Goal: Task Accomplishment & Management: Manage account settings

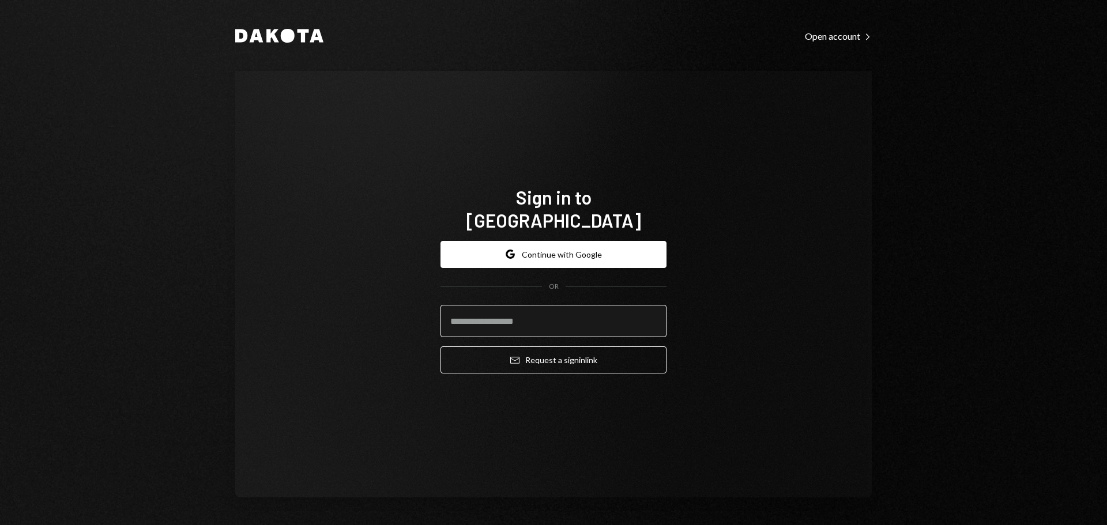
click at [510, 315] on input "email" at bounding box center [554, 321] width 226 height 32
type input "**********"
drag, startPoint x: 636, startPoint y: 307, endPoint x: 370, endPoint y: 293, distance: 266.3
click at [370, 293] on div "**********" at bounding box center [553, 284] width 637 height 427
click at [458, 321] on input "email" at bounding box center [554, 321] width 226 height 32
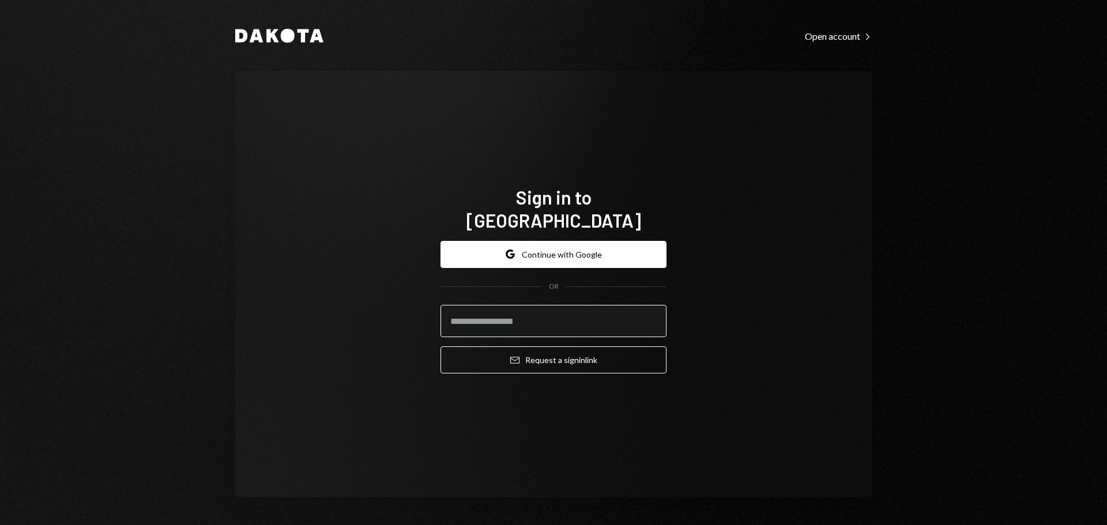
click at [458, 321] on input "email" at bounding box center [554, 321] width 226 height 32
type input "**********"
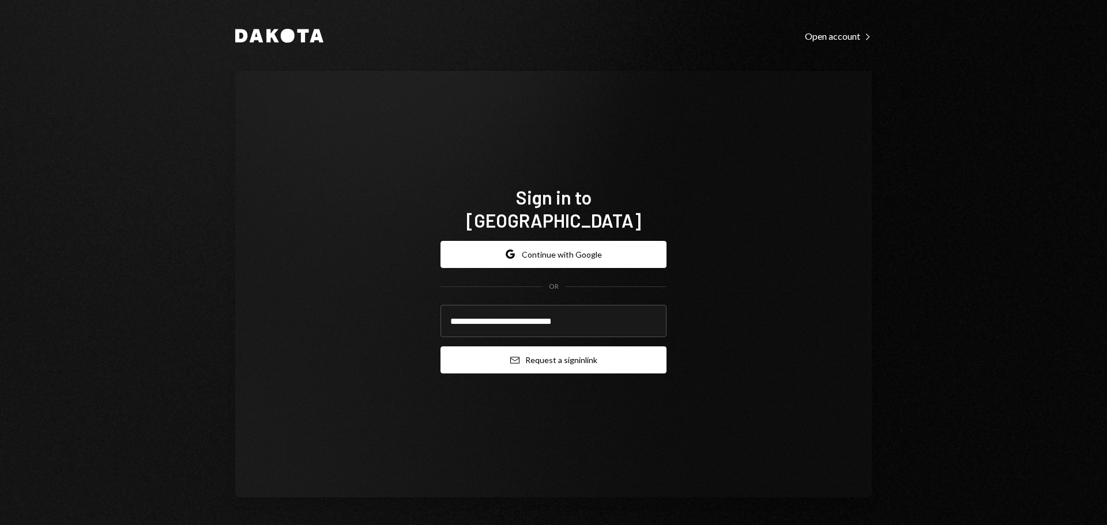
click at [525, 347] on button "Email Request a sign in link" at bounding box center [554, 360] width 226 height 27
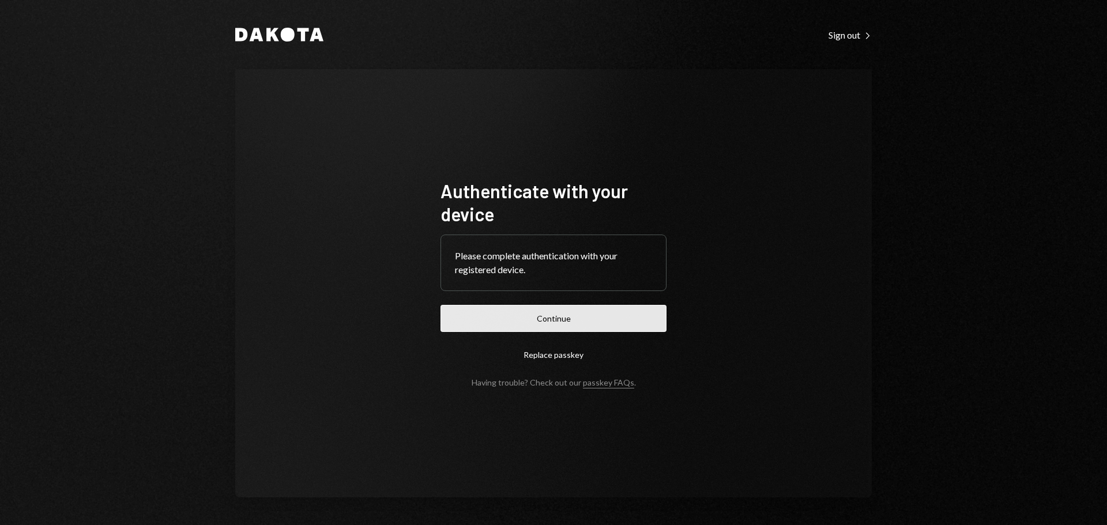
click at [506, 331] on button "Continue" at bounding box center [554, 318] width 226 height 27
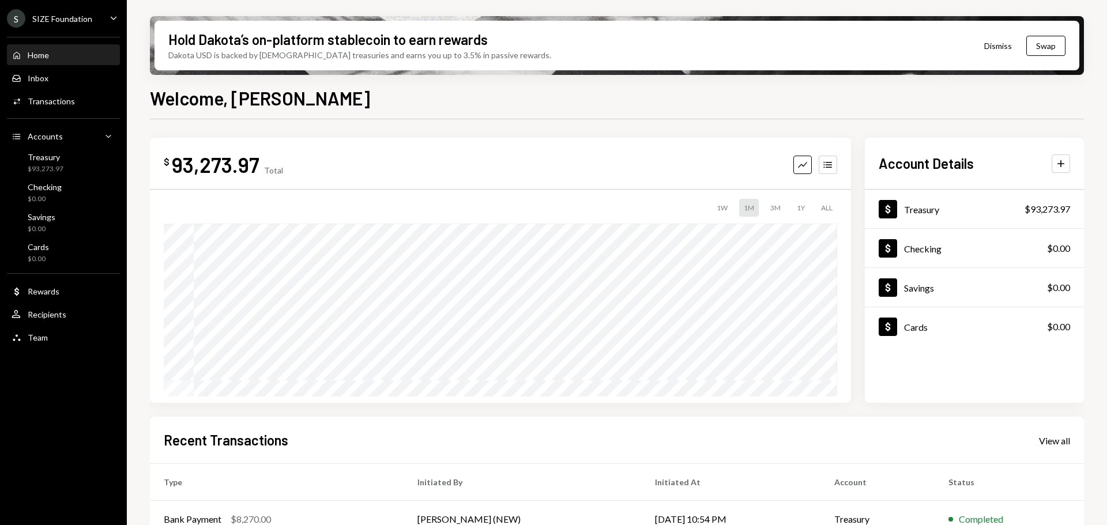
click at [118, 20] on icon "Caret Down" at bounding box center [113, 18] width 13 height 13
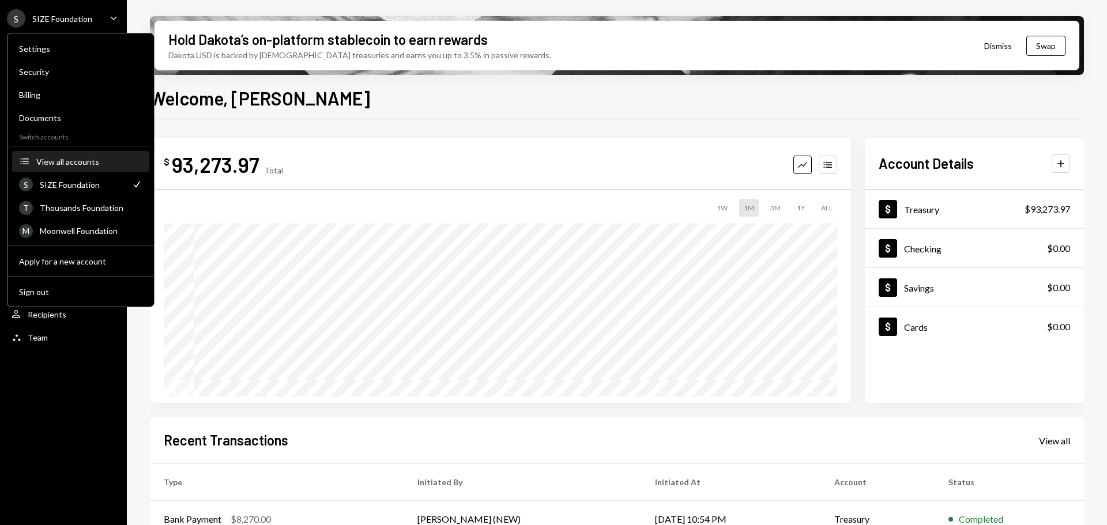
click at [60, 161] on div "View all accounts" at bounding box center [89, 162] width 106 height 10
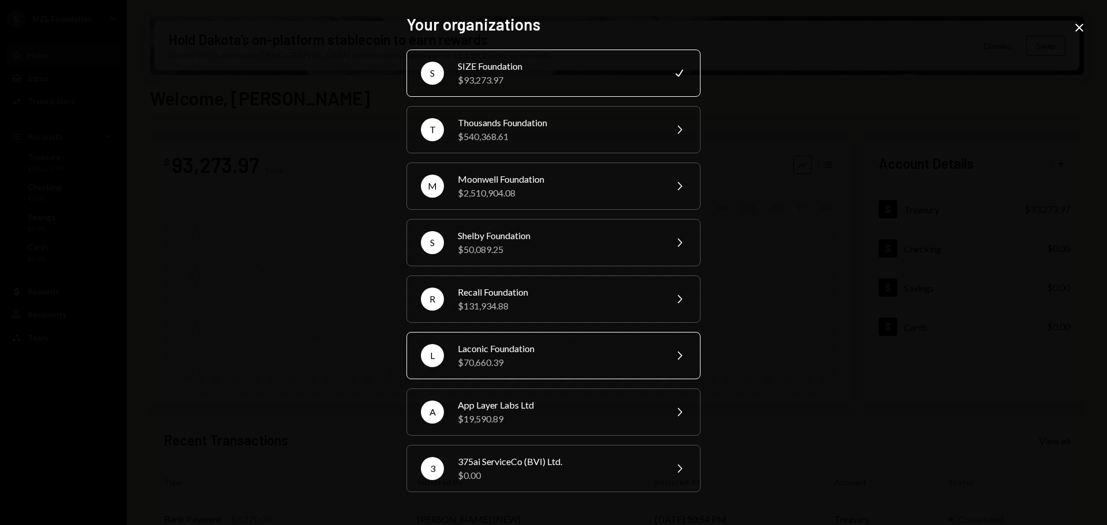
click at [475, 368] on div "$70,660.39" at bounding box center [558, 363] width 201 height 14
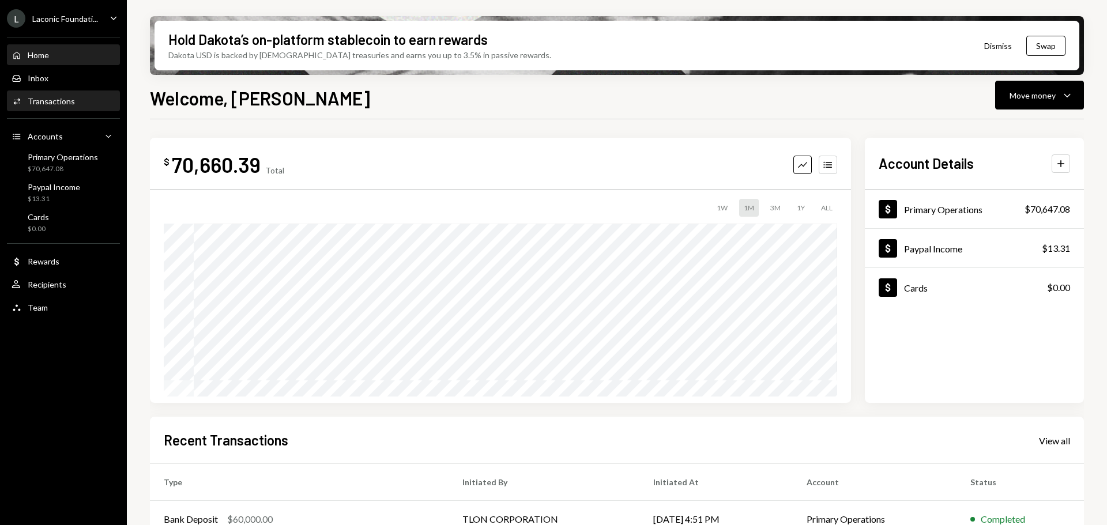
click at [71, 100] on div "Transactions" at bounding box center [51, 101] width 47 height 10
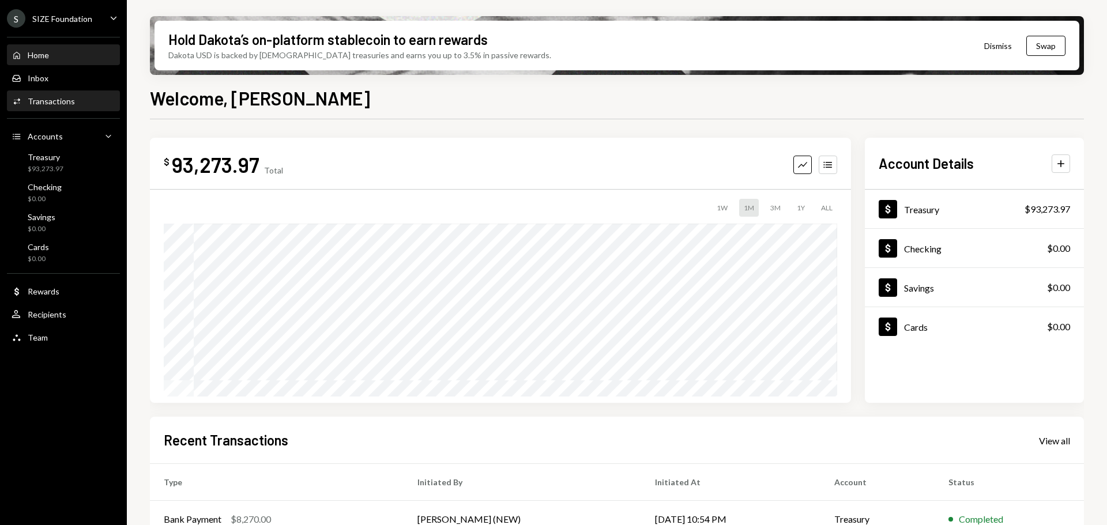
click at [54, 102] on div "Transactions" at bounding box center [51, 101] width 47 height 10
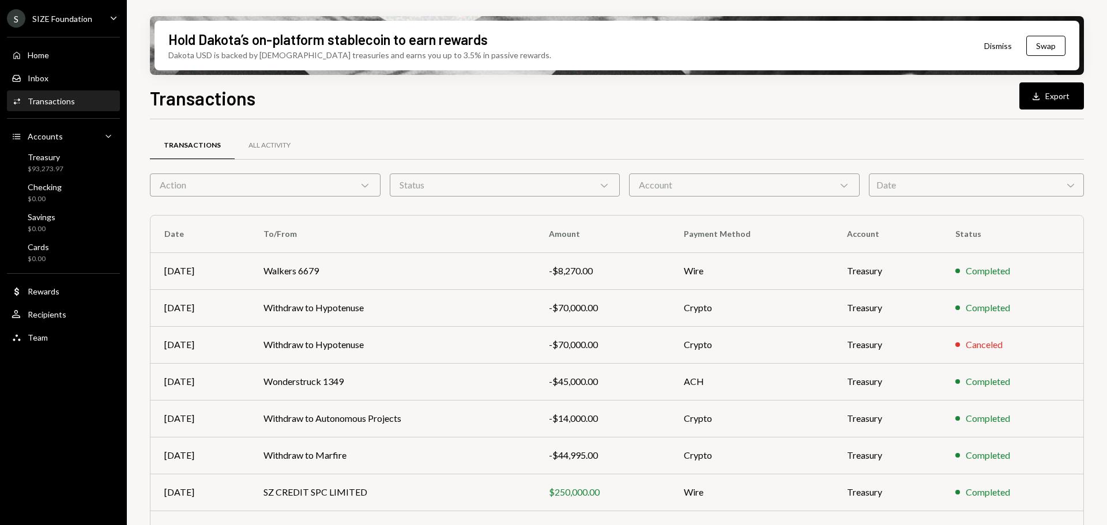
click at [111, 21] on icon "Caret Down" at bounding box center [113, 18] width 13 height 13
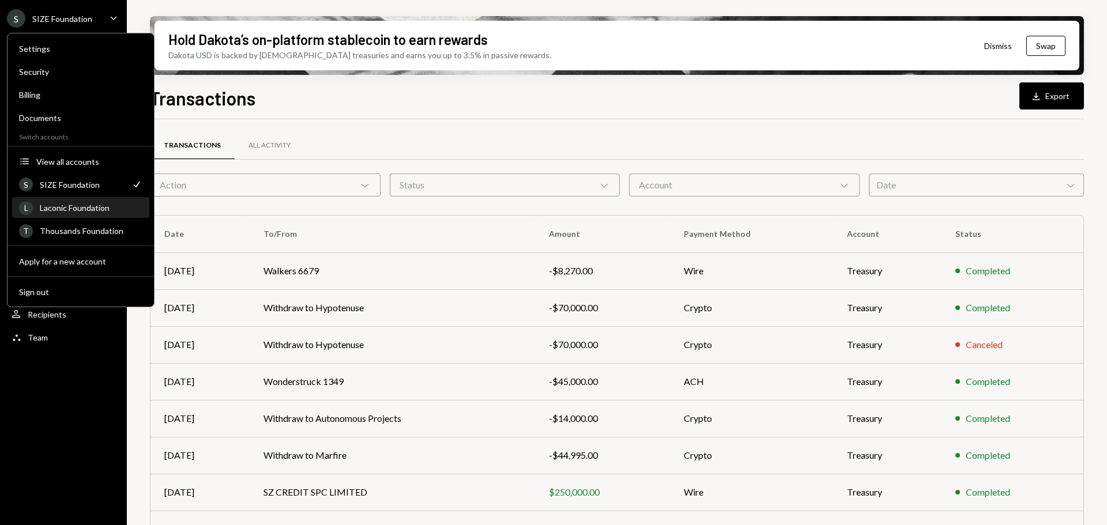
click at [59, 215] on div "L Laconic Foundation" at bounding box center [80, 208] width 123 height 20
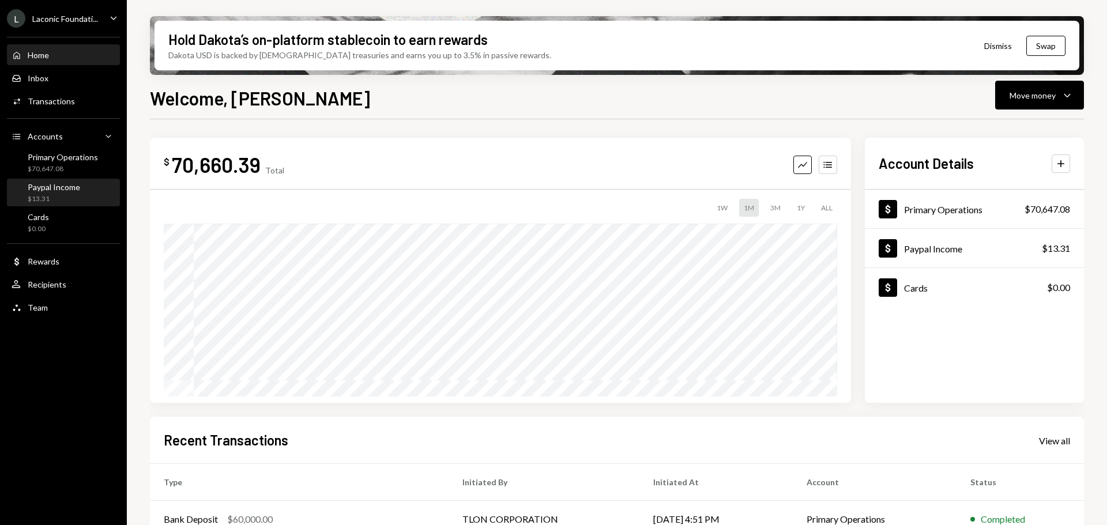
click at [43, 189] on div "Paypal Income" at bounding box center [54, 187] width 52 height 10
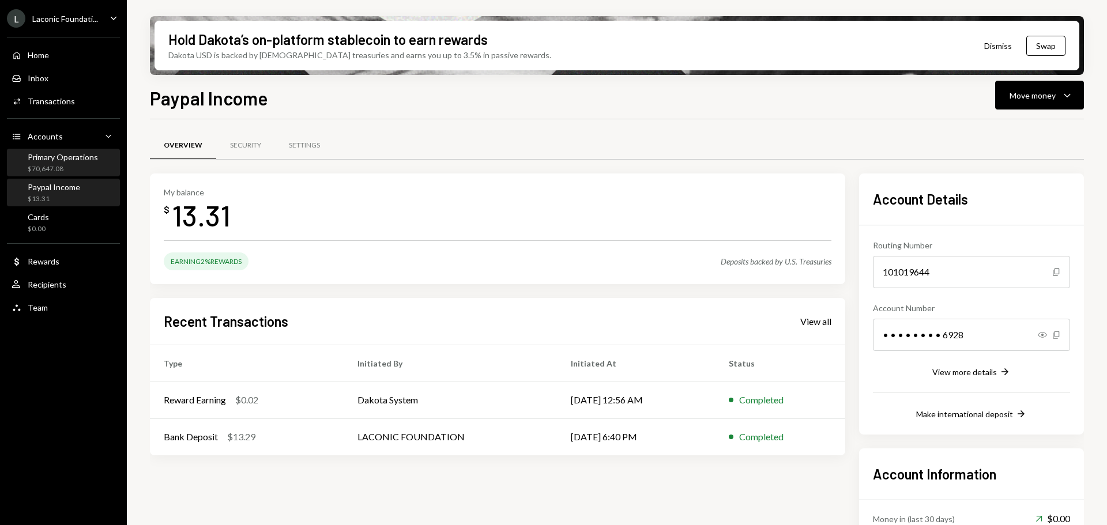
click at [40, 164] on div "$70,647.08" at bounding box center [63, 169] width 70 height 10
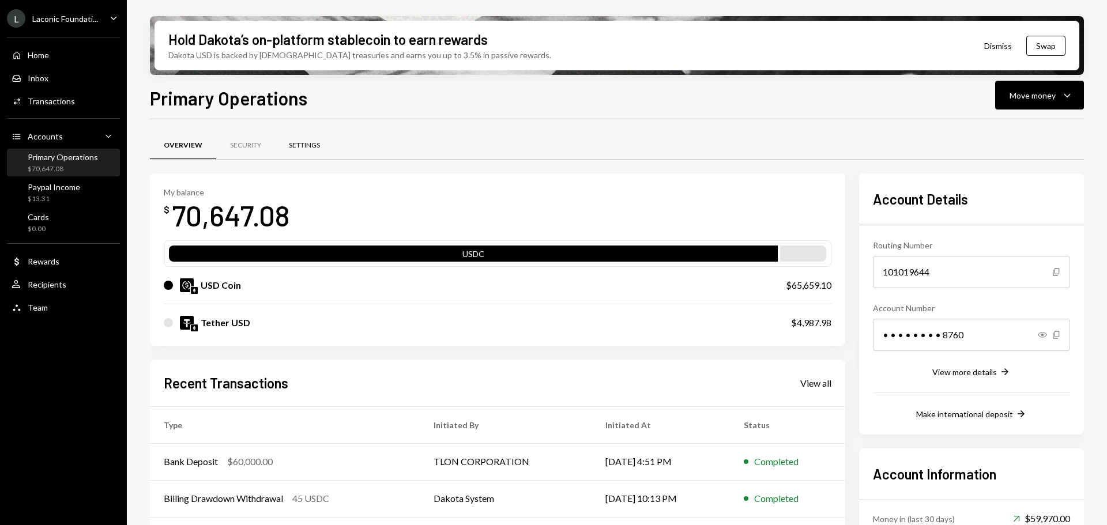
click at [301, 144] on div "Settings" at bounding box center [304, 146] width 31 height 10
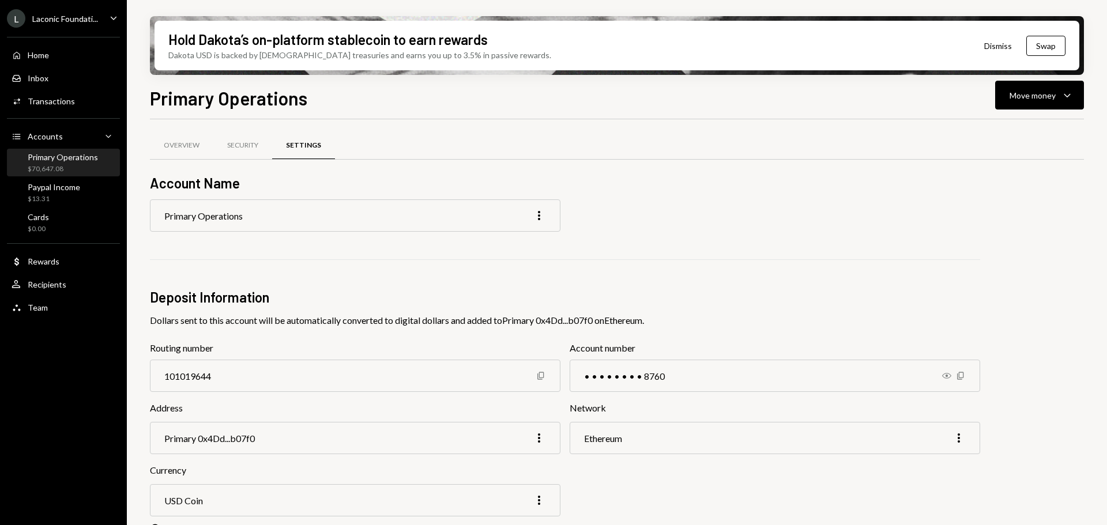
click at [33, 152] on div "Primary Operations" at bounding box center [63, 157] width 70 height 10
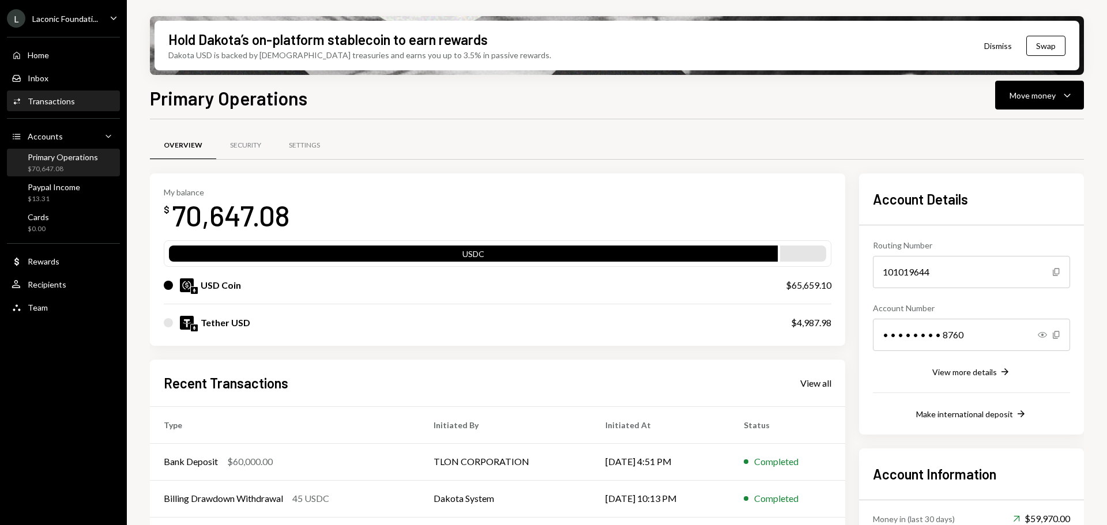
click at [49, 102] on div "Transactions" at bounding box center [51, 101] width 47 height 10
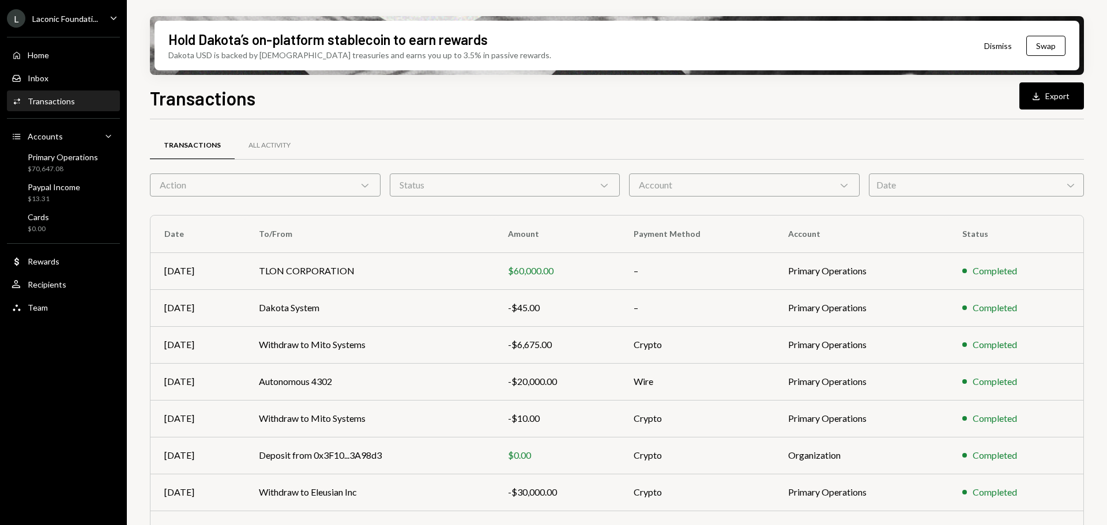
click at [143, 87] on div "Hold Dakota’s on-platform stablecoin to earn rewards Dakota USD is backed by U.…" at bounding box center [617, 262] width 981 height 525
click at [1092, 381] on div "Hold Dakota’s on-platform stablecoin to earn rewards Dakota USD is backed by U.…" at bounding box center [617, 262] width 981 height 525
drag, startPoint x: 129, startPoint y: 232, endPoint x: 137, endPoint y: 176, distance: 56.5
click at [137, 176] on div "Hold Dakota’s on-platform stablecoin to earn rewards Dakota USD is backed by U.…" at bounding box center [617, 262] width 981 height 525
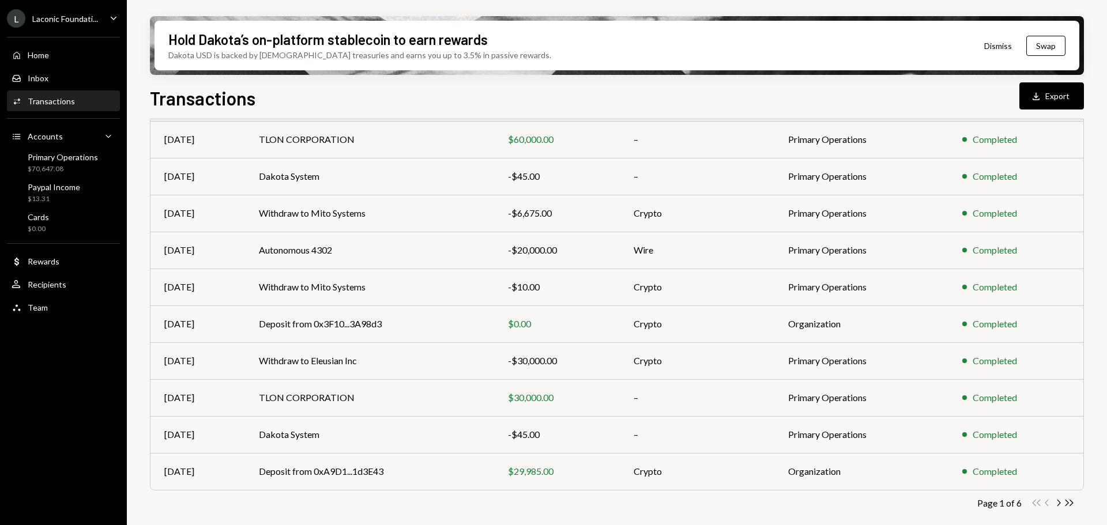
click at [145, 445] on div "Hold Dakota’s on-platform stablecoin to earn rewards Dakota USD is backed by U.…" at bounding box center [617, 262] width 981 height 525
click at [1057, 506] on icon "Chevron Right" at bounding box center [1058, 503] width 11 height 11
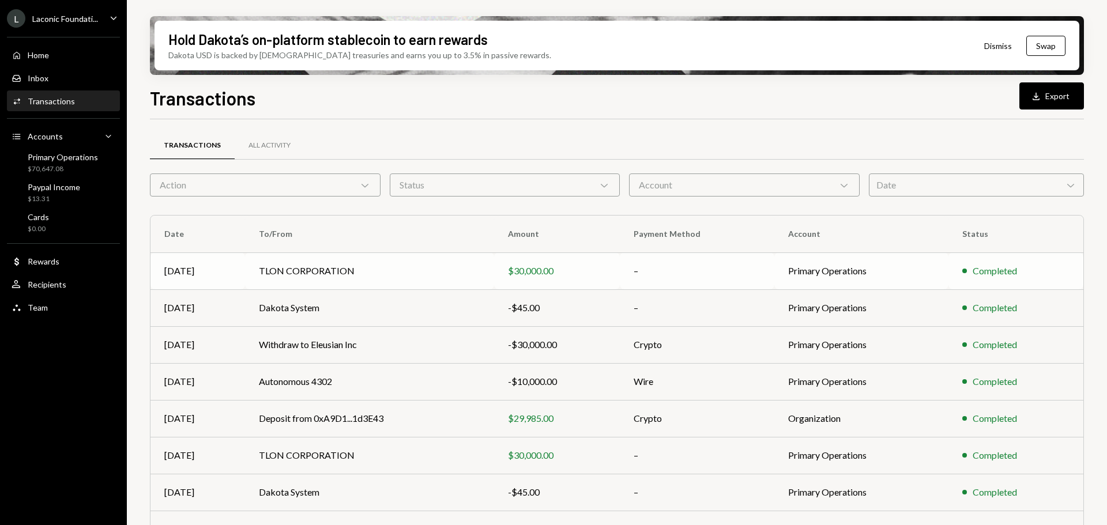
click at [431, 271] on td "TLON CORPORATION" at bounding box center [369, 271] width 249 height 37
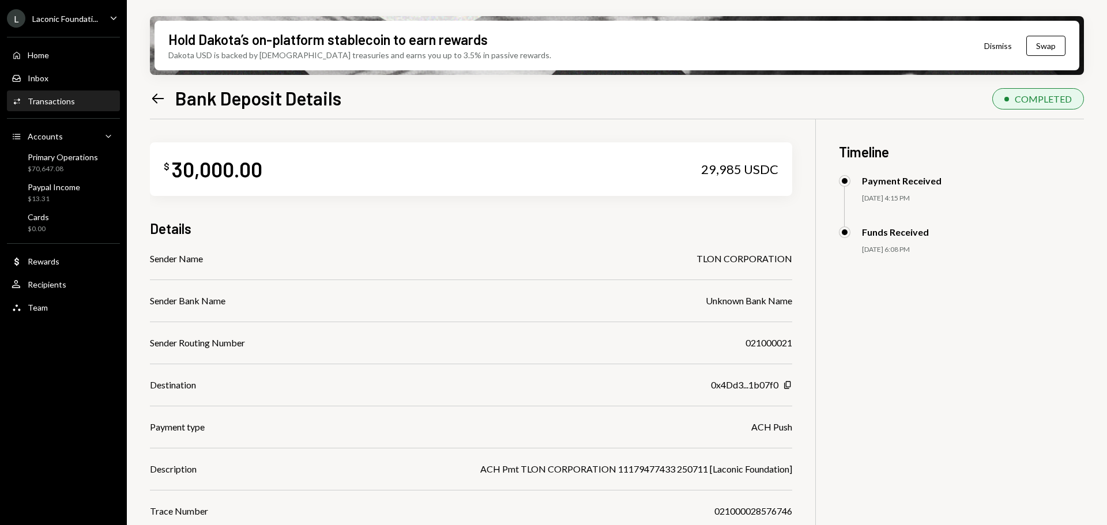
click at [431, 271] on div "Sender Name TLON CORPORATION Sender Bank Name Unknown Bank Name Sender Routing …" at bounding box center [471, 406] width 643 height 309
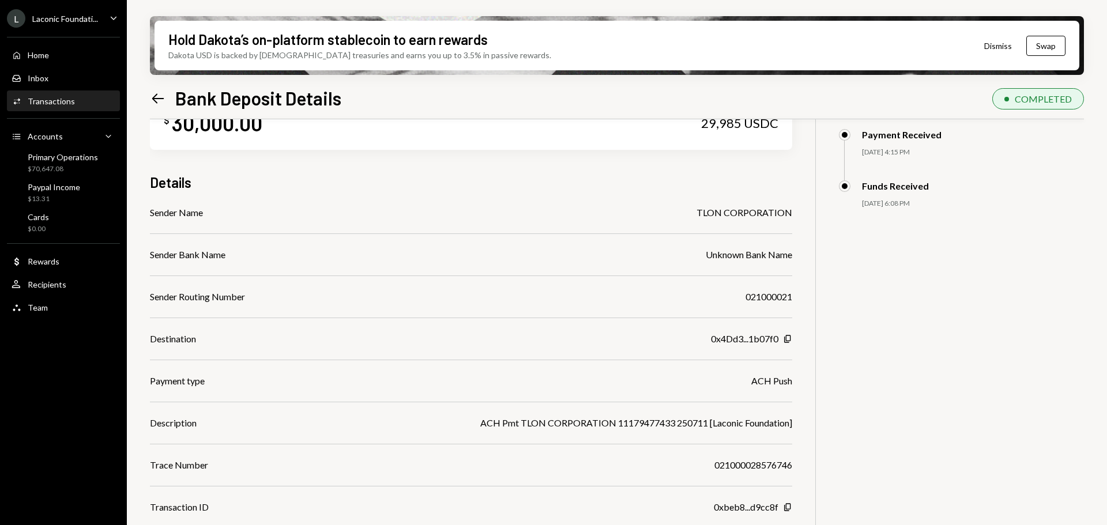
scroll to position [69, 0]
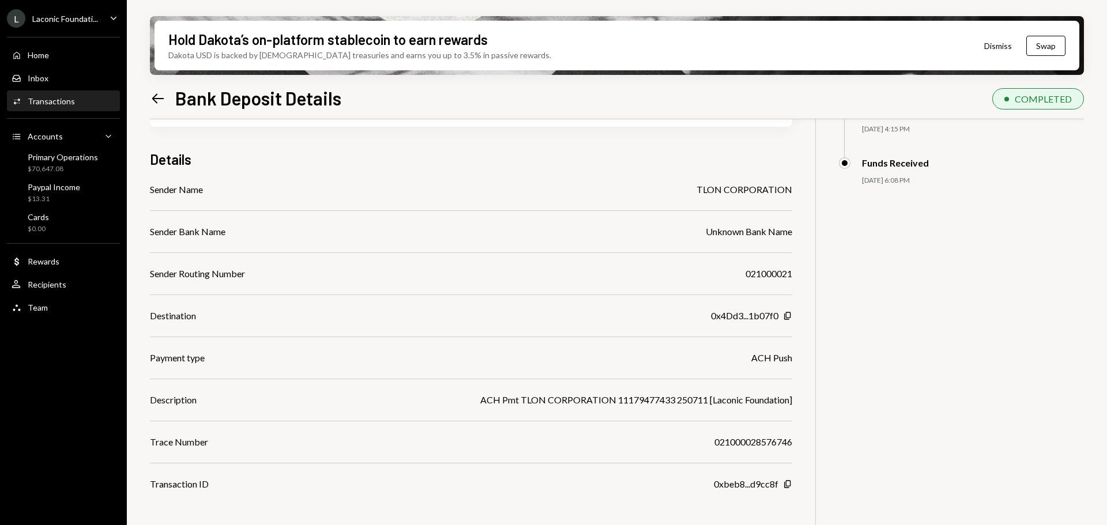
click at [984, 254] on div "$ 30,000.00 29,985 USDC Details Sender Name TLON CORPORATION Sender Bank Name U…" at bounding box center [617, 312] width 934 height 525
click at [1008, 271] on div "$ 30,000.00 29,985 USDC Details Sender Name TLON CORPORATION Sender Bank Name U…" at bounding box center [617, 312] width 934 height 525
click at [166, 100] on div "Left Arrow Bank Deposit Details" at bounding box center [245, 98] width 191 height 23
click at [149, 96] on div "Hold Dakota’s on-platform stablecoin to earn rewards Dakota USD is backed by U.…" at bounding box center [617, 262] width 981 height 525
click at [157, 99] on icon at bounding box center [158, 98] width 12 height 10
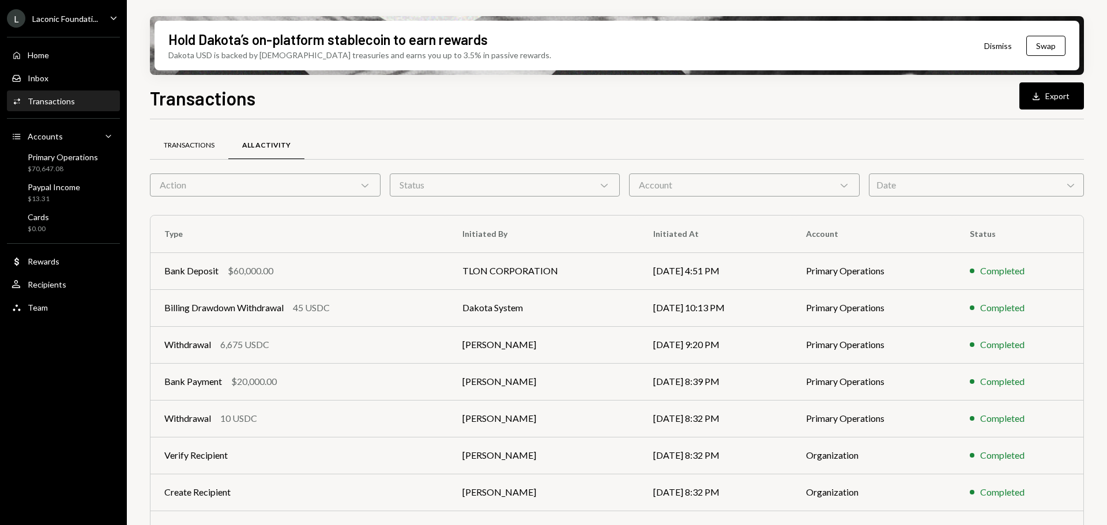
click at [186, 152] on div "Transactions" at bounding box center [189, 146] width 78 height 28
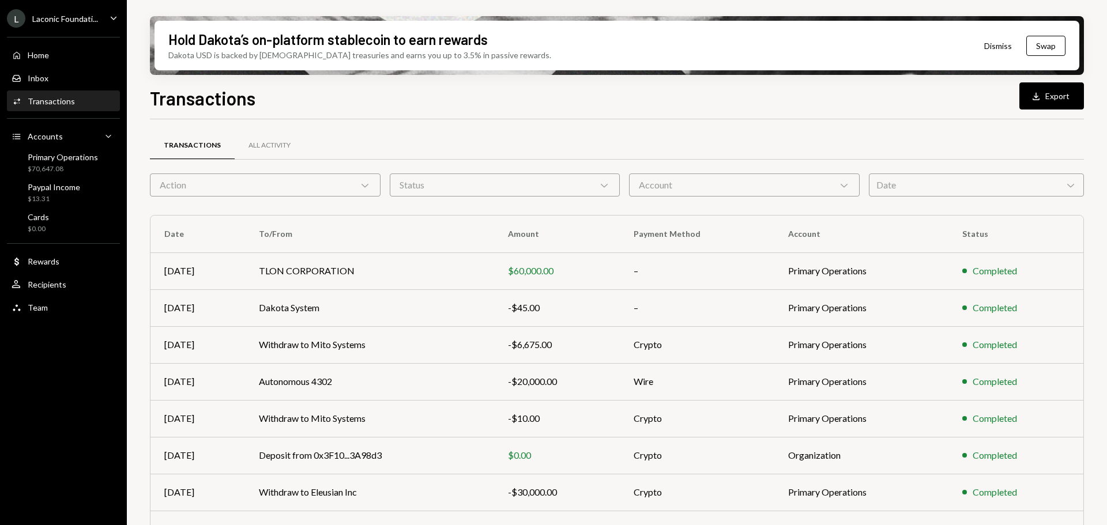
click at [134, 309] on div "Hold Dakota’s on-platform stablecoin to earn rewards Dakota USD is backed by U.…" at bounding box center [617, 262] width 981 height 525
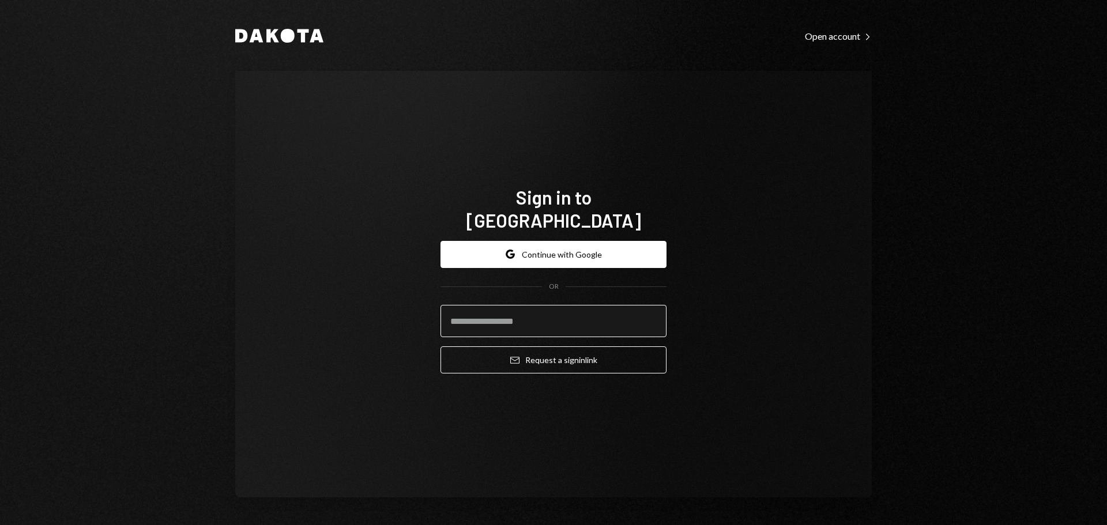
click at [511, 318] on input "email" at bounding box center [554, 321] width 226 height 32
type input "**********"
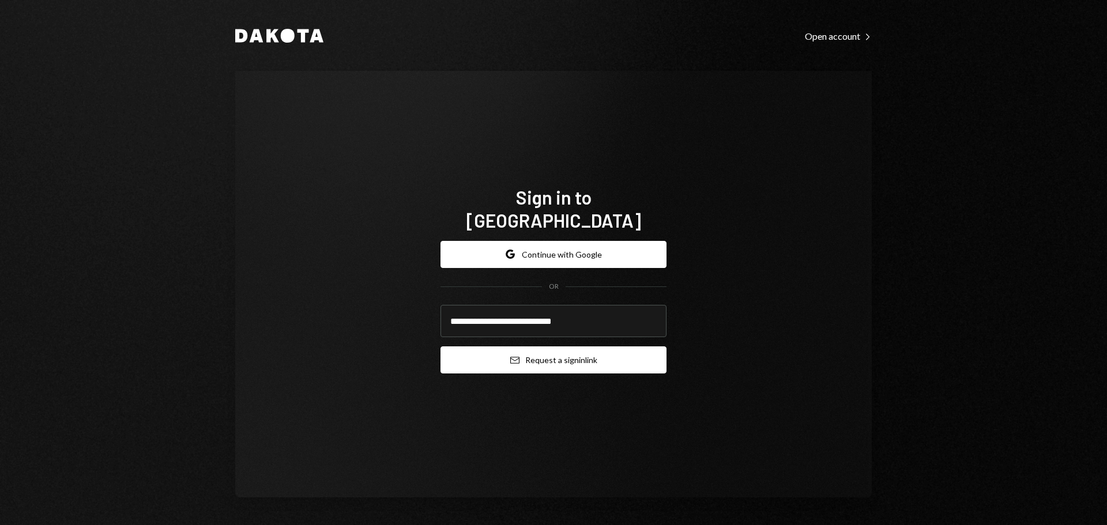
click at [514, 356] on icon "Email" at bounding box center [514, 360] width 9 height 9
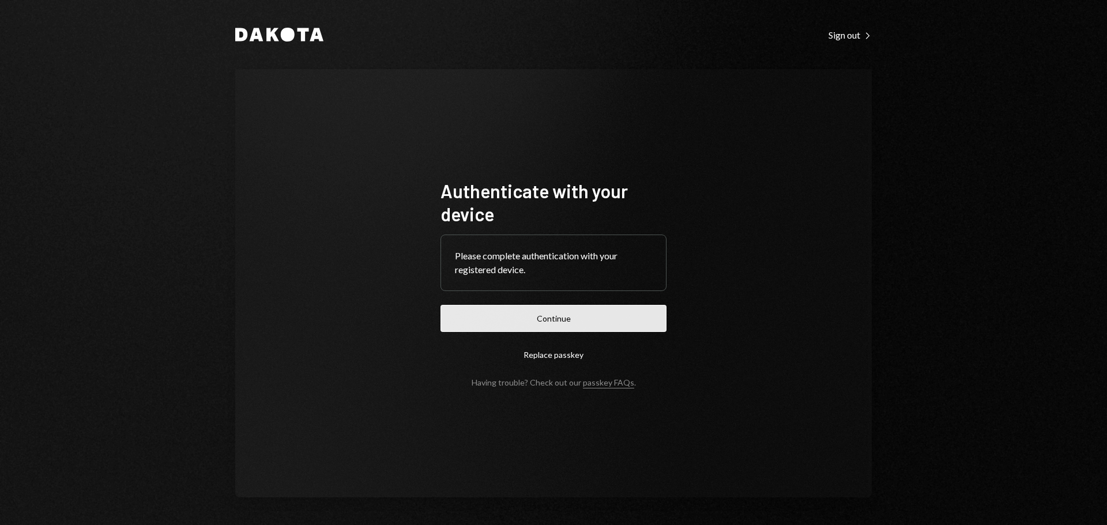
click at [580, 318] on button "Continue" at bounding box center [554, 318] width 226 height 27
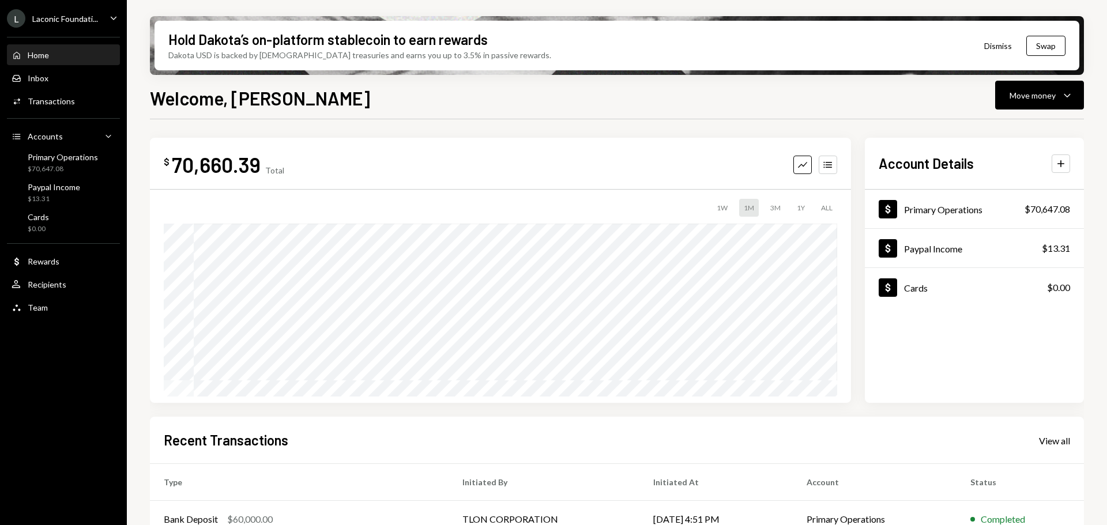
click at [107, 17] on div "L Laconic Foundati... Caret Down" at bounding box center [63, 18] width 127 height 18
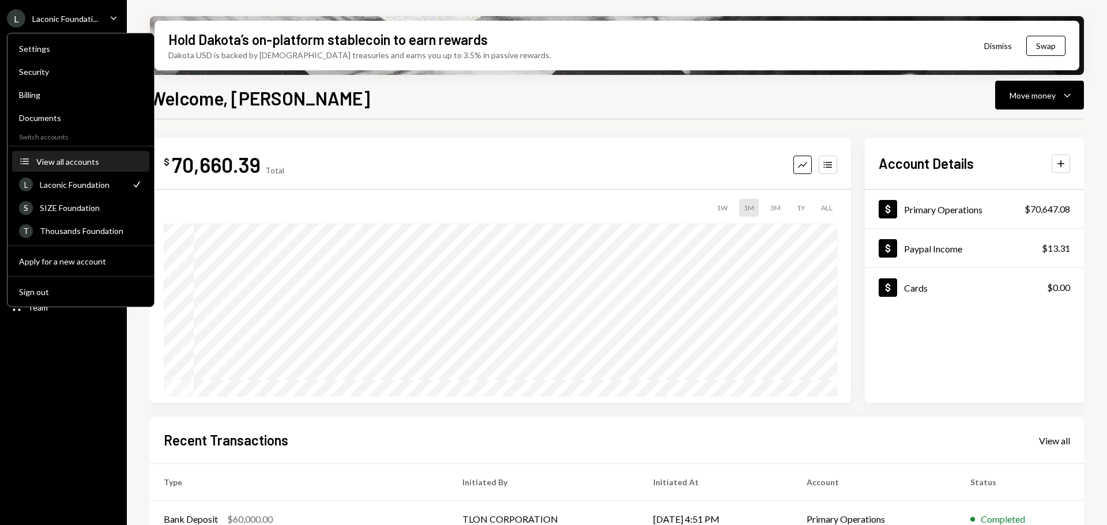
click at [60, 157] on div "View all accounts" at bounding box center [89, 162] width 106 height 10
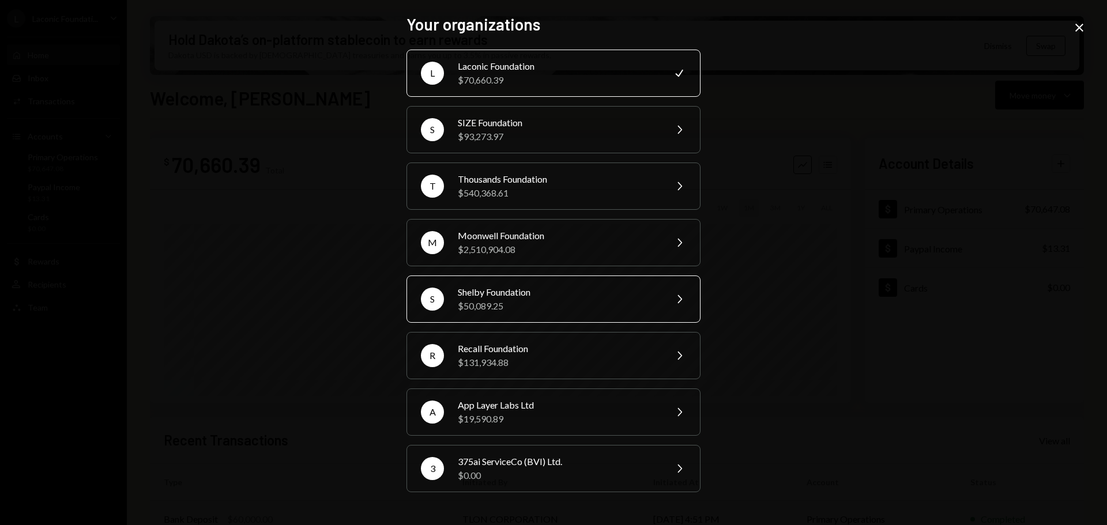
click at [494, 290] on div "Shelby Foundation" at bounding box center [558, 293] width 201 height 14
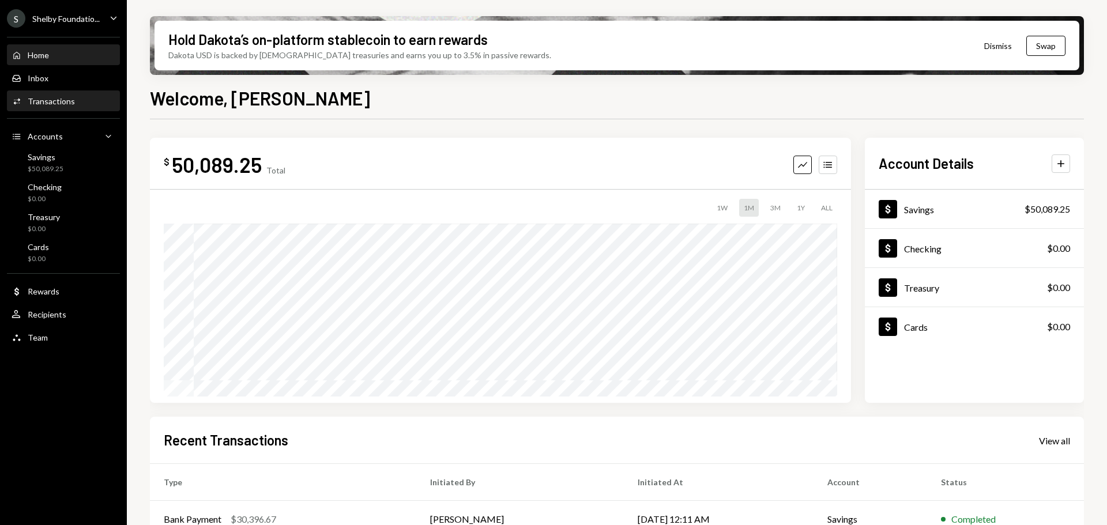
click at [30, 104] on div "Transactions" at bounding box center [51, 101] width 47 height 10
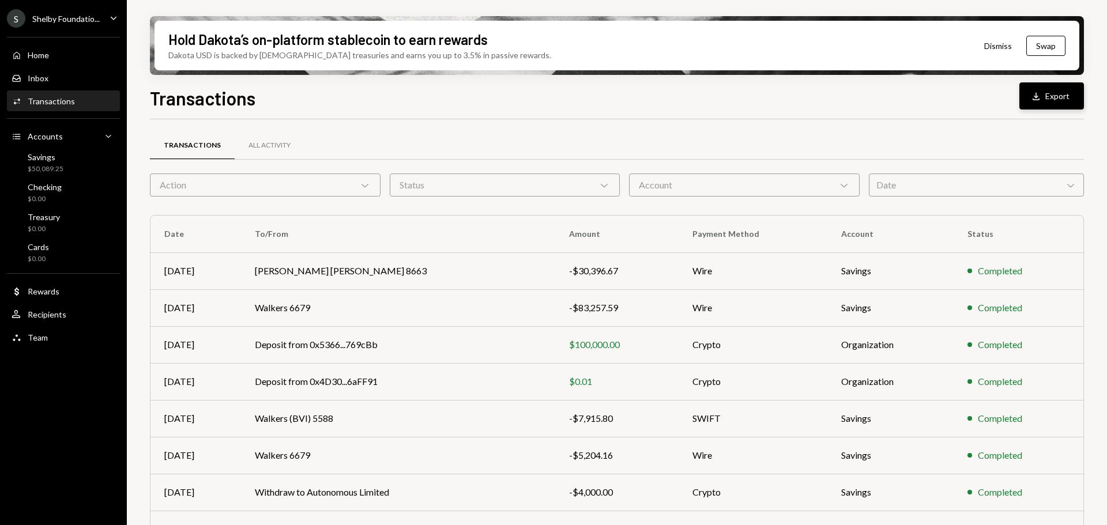
click at [1060, 108] on button "Download Export" at bounding box center [1052, 95] width 65 height 27
